Goal: Find specific page/section: Find specific page/section

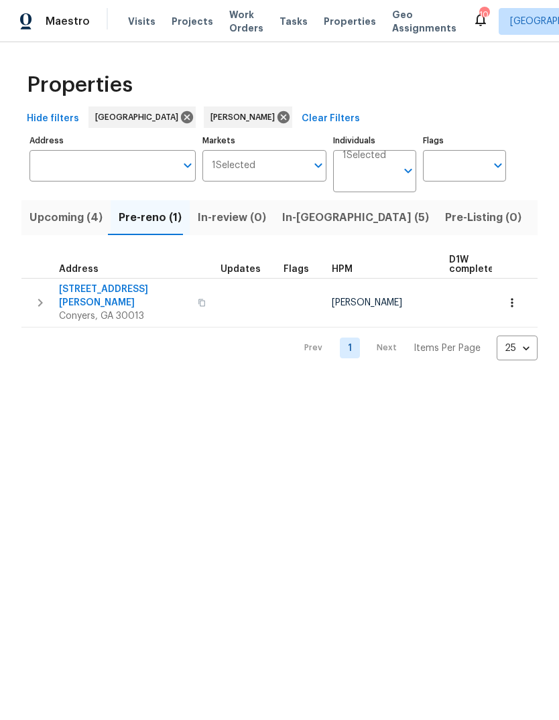
click at [122, 289] on span "1275 Mountain Dr NE" at bounding box center [124, 296] width 131 height 27
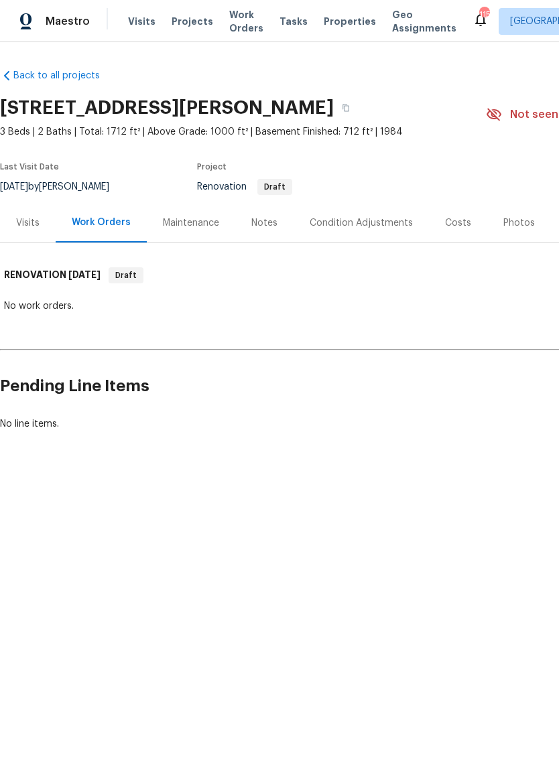
click at [267, 218] on div "Notes" at bounding box center [264, 222] width 26 height 13
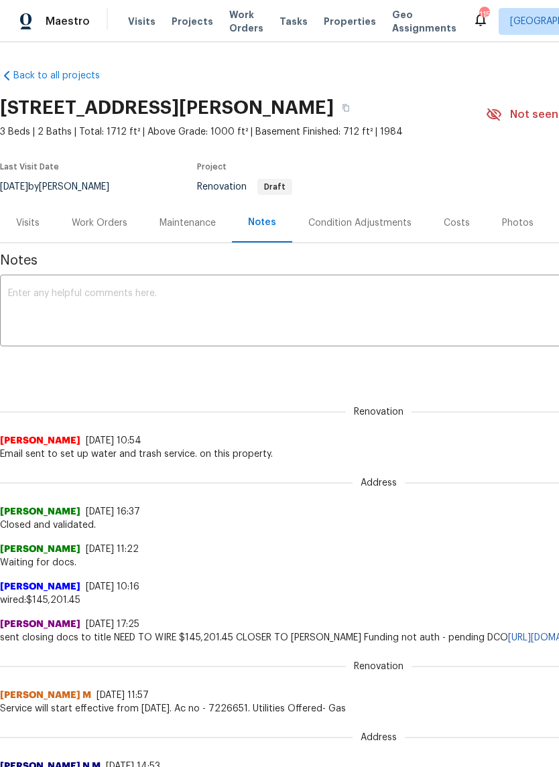
copy h2 "1275 Mountain Dr NE, Conyers, GA 30013"
